Goal: Task Accomplishment & Management: Complete application form

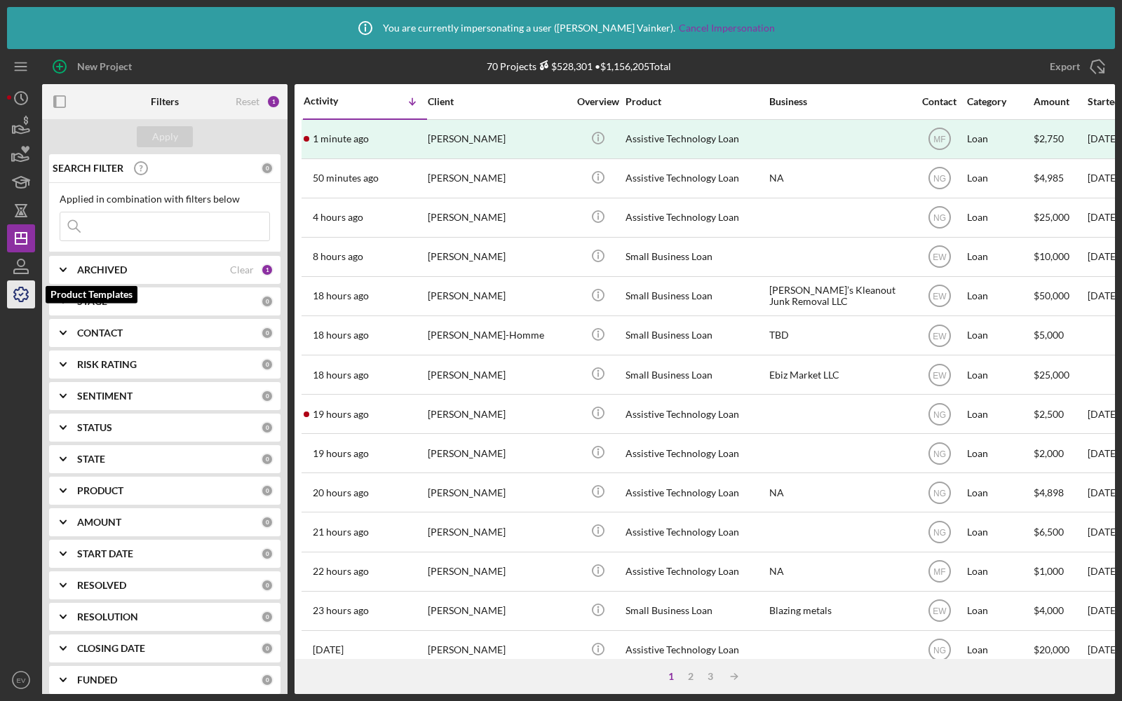
click at [21, 293] on icon "button" at bounding box center [21, 294] width 35 height 35
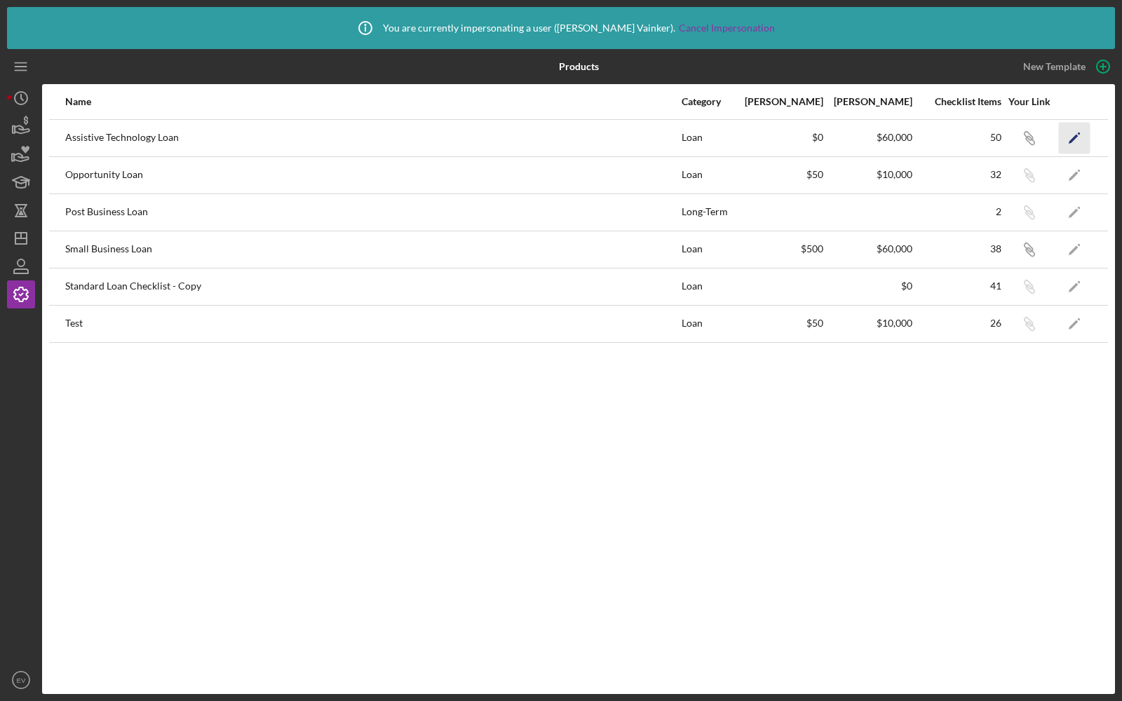
click at [1076, 142] on icon "Icon/Edit" at bounding box center [1075, 138] width 32 height 32
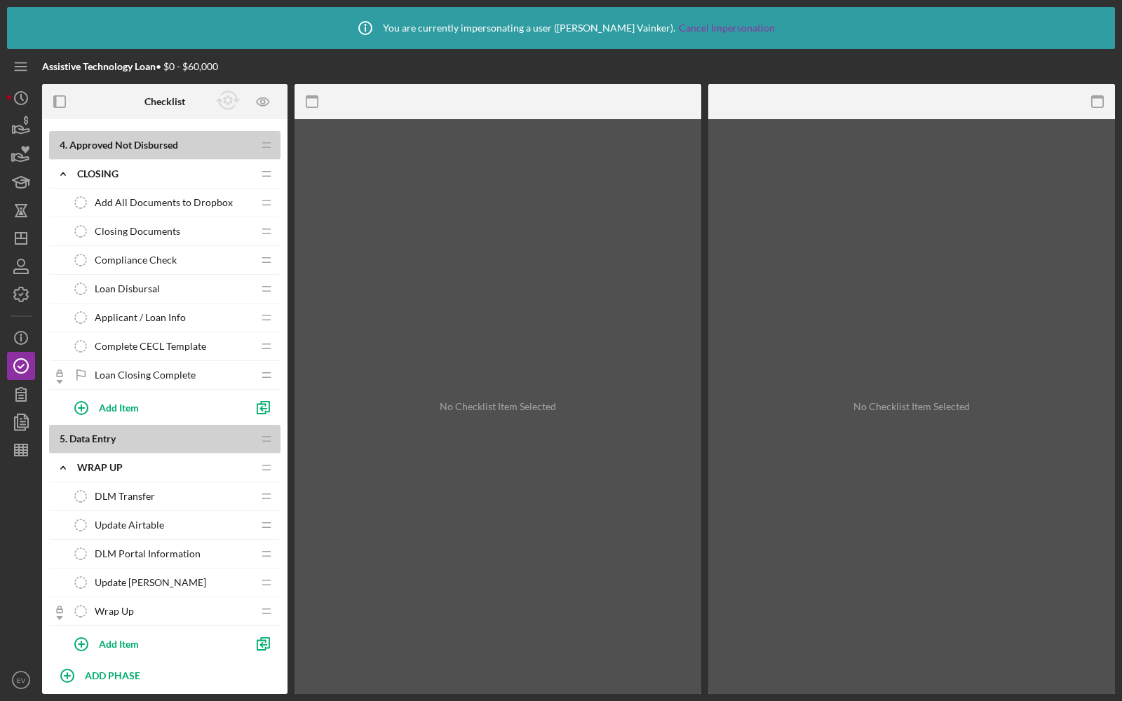
scroll to position [1286, 0]
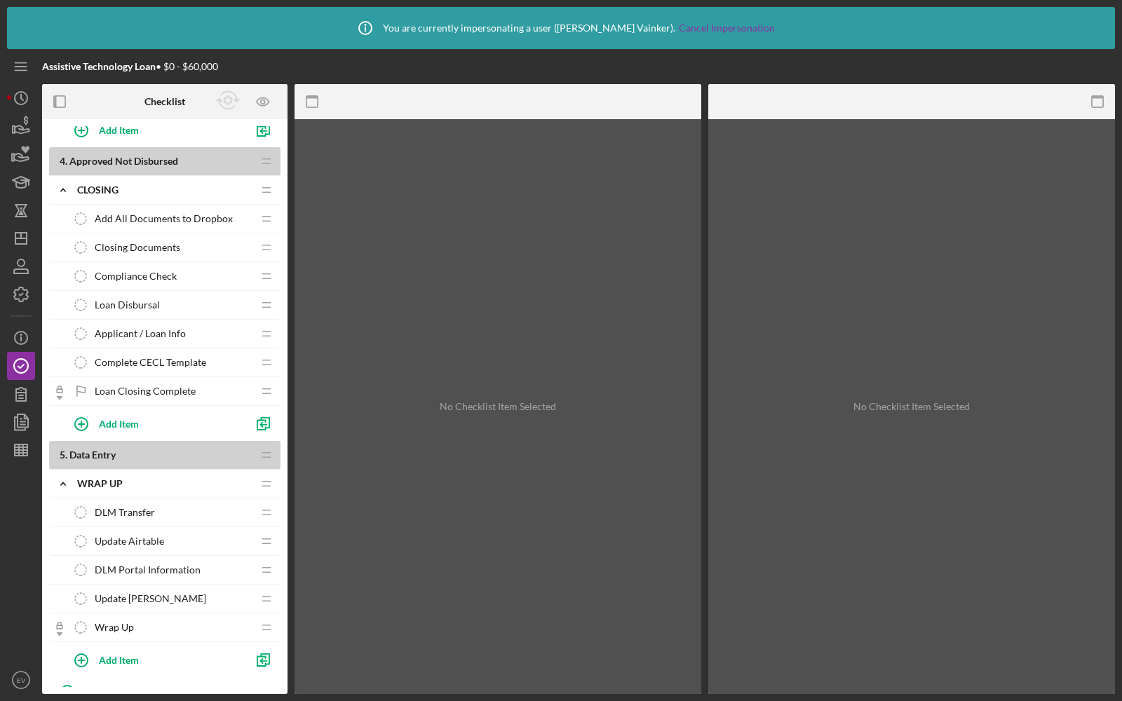
click at [159, 328] on span "Applicant / Loan Info" at bounding box center [140, 333] width 91 height 11
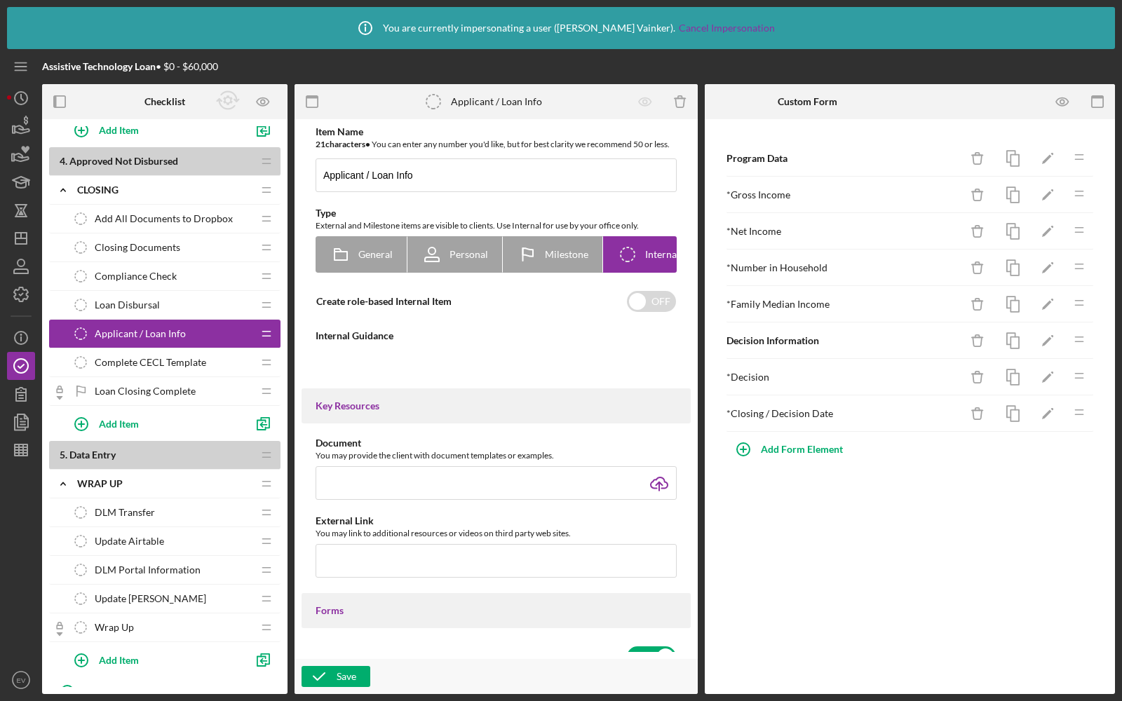
type textarea "<div>Complete the form above to record necessary program data.&nbsp;</div>"
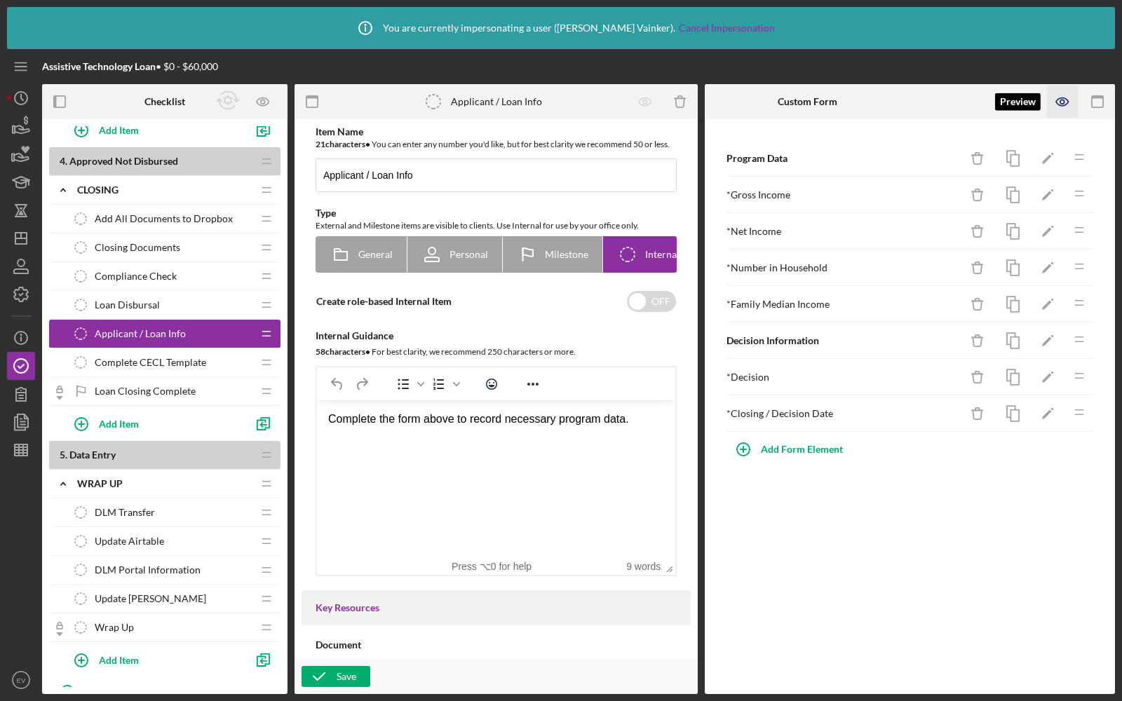
click at [1057, 99] on icon "button" at bounding box center [1062, 102] width 12 height 8
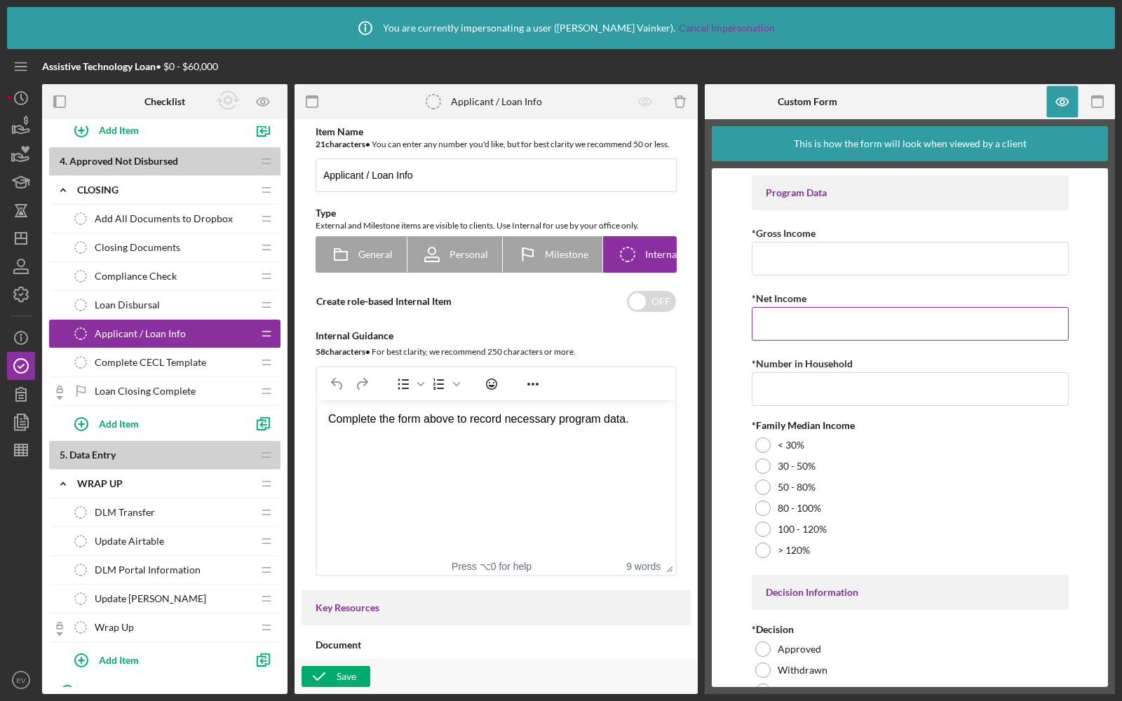
scroll to position [109, 0]
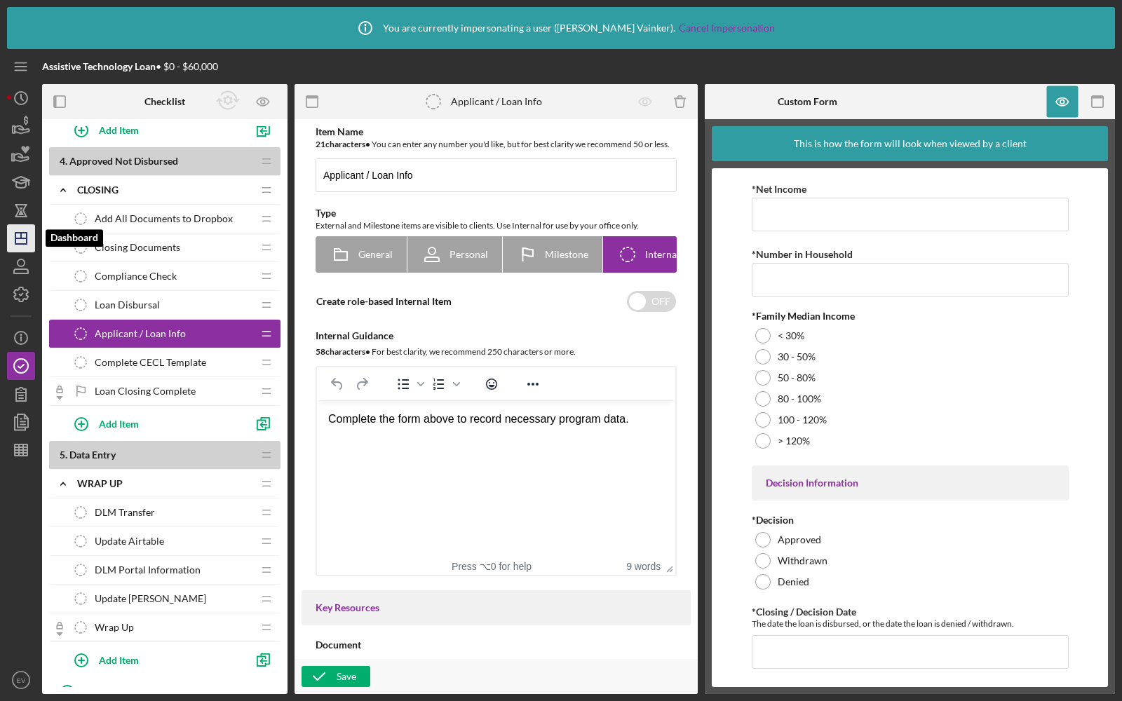
click at [16, 243] on polygon "button" at bounding box center [20, 238] width 11 height 11
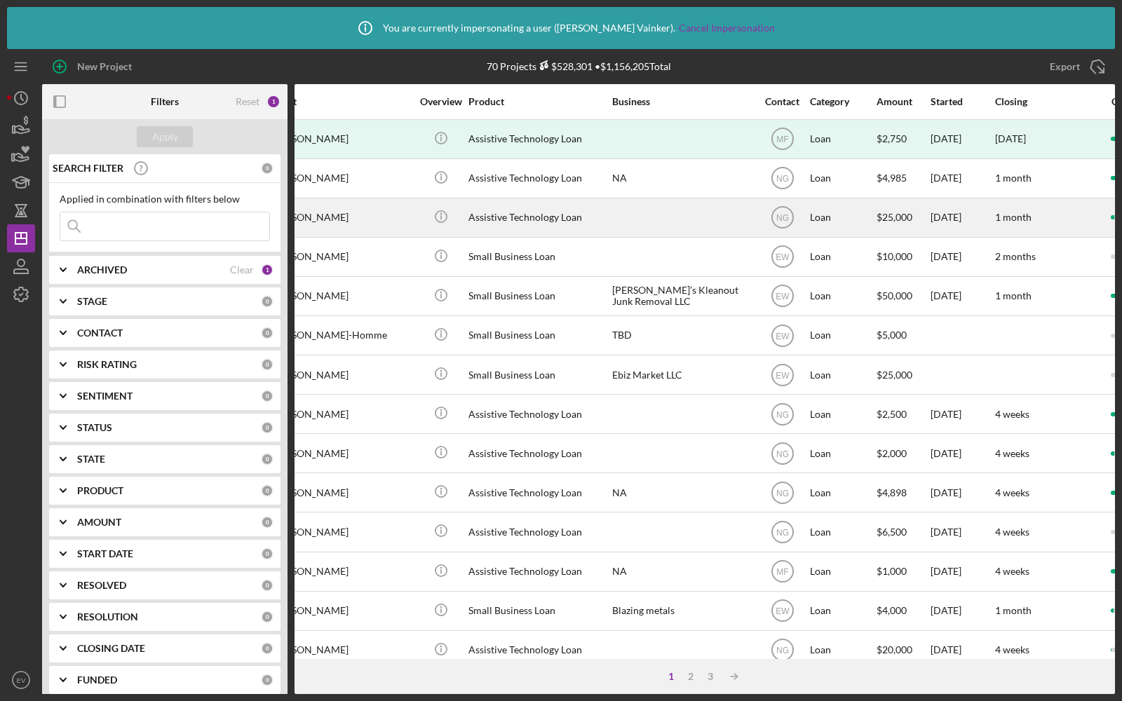
scroll to position [0, 192]
